Goal: Transaction & Acquisition: Purchase product/service

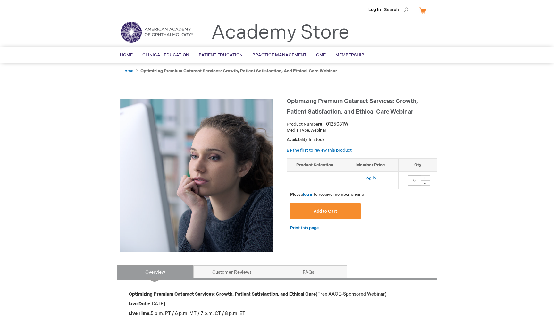
click at [369, 176] on link "log in" at bounding box center [371, 177] width 11 height 5
click at [0, 320] on nordpass-portal at bounding box center [0, 321] width 0 height 0
click at [426, 177] on div "+" at bounding box center [425, 177] width 10 height 5
type input "1"
click at [331, 209] on span "Add to Cart" at bounding box center [325, 210] width 23 height 5
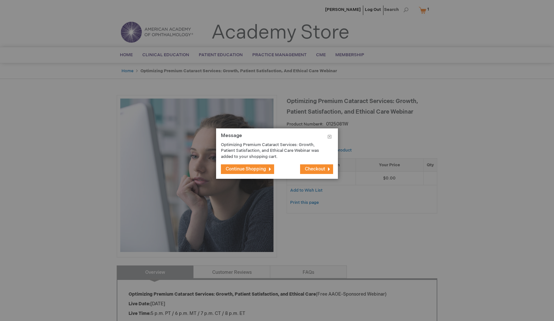
click at [306, 168] on span "Checkout" at bounding box center [315, 168] width 20 height 5
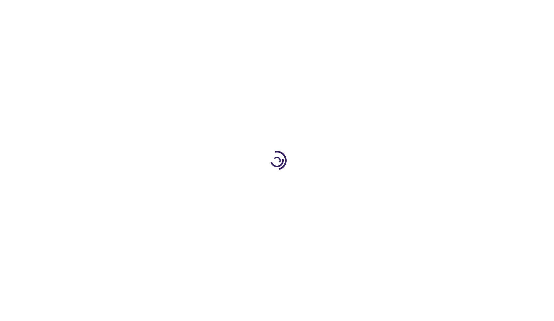
select select "US"
select select "37"
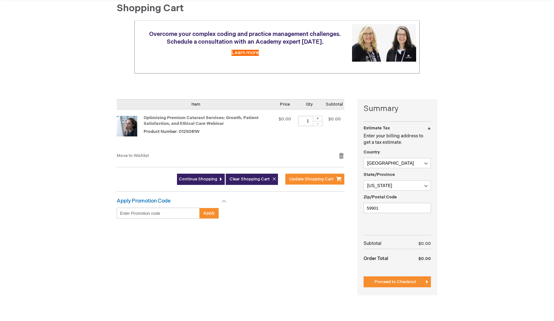
scroll to position [71, 0]
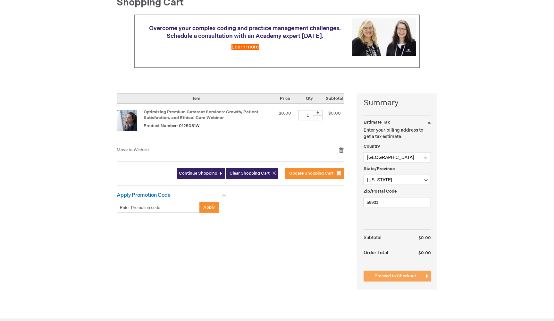
click at [382, 276] on span "Proceed to Checkout" at bounding box center [396, 275] width 42 height 5
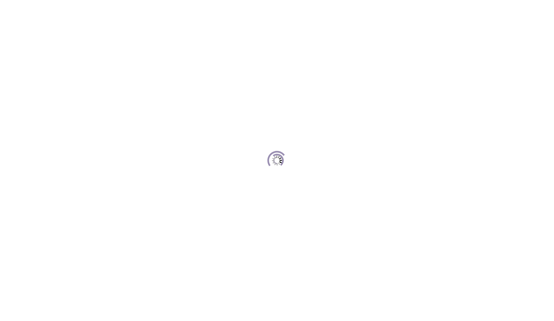
scroll to position [88, 0]
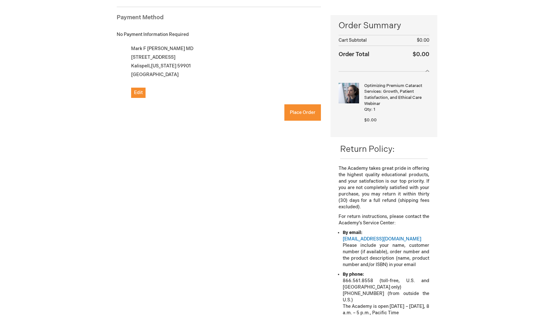
checkbox input "true"
click at [303, 113] on span "Place Order" at bounding box center [303, 112] width 26 height 5
